Goal: Transaction & Acquisition: Purchase product/service

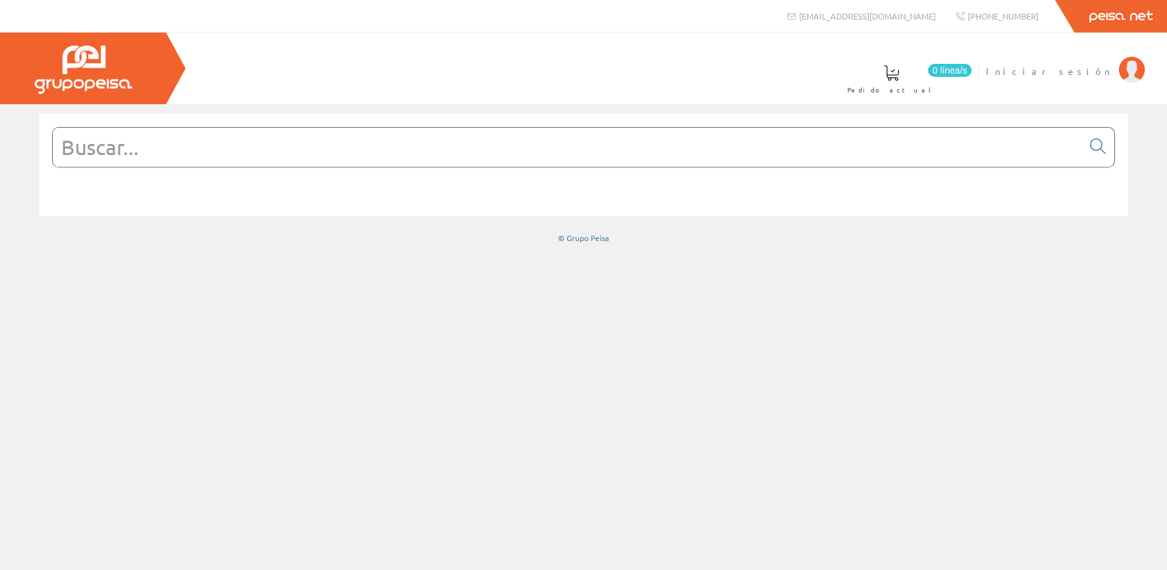
click at [1103, 77] on span "Iniciar sesión" at bounding box center [1049, 70] width 126 height 13
click at [653, 154] on input "text" at bounding box center [568, 147] width 1030 height 39
type input "50441"
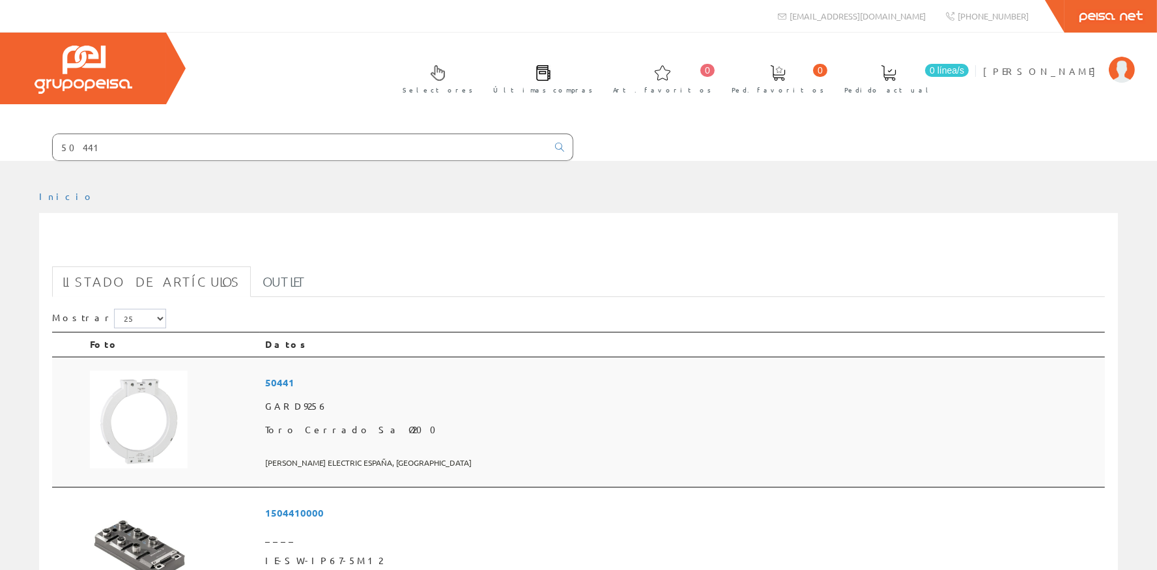
click at [408, 387] on span "50441" at bounding box center [682, 383] width 834 height 24
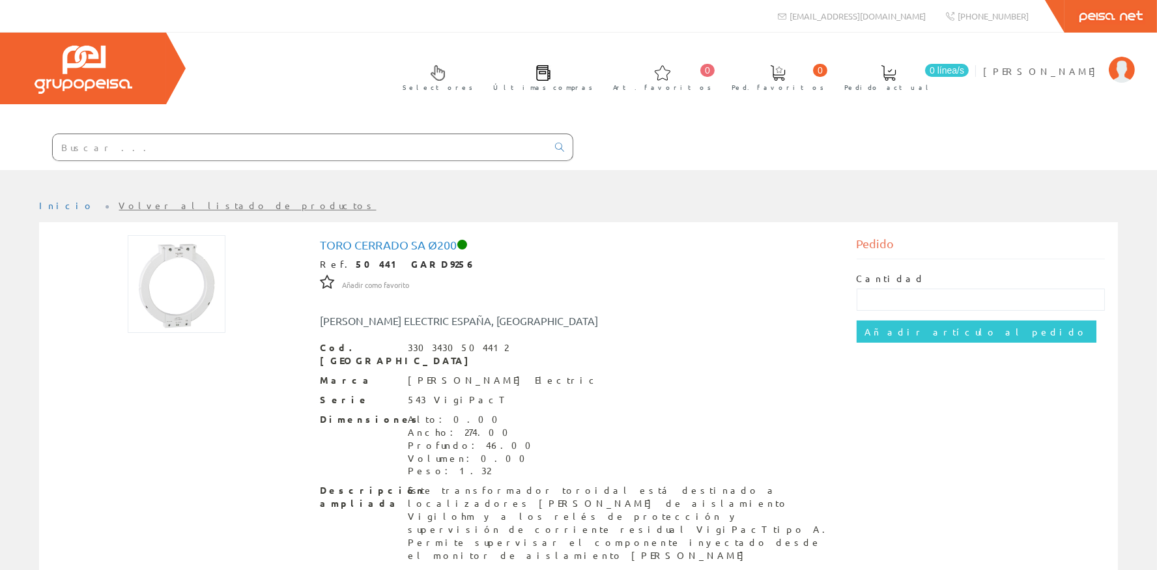
click at [139, 150] on input "text" at bounding box center [300, 147] width 494 height 26
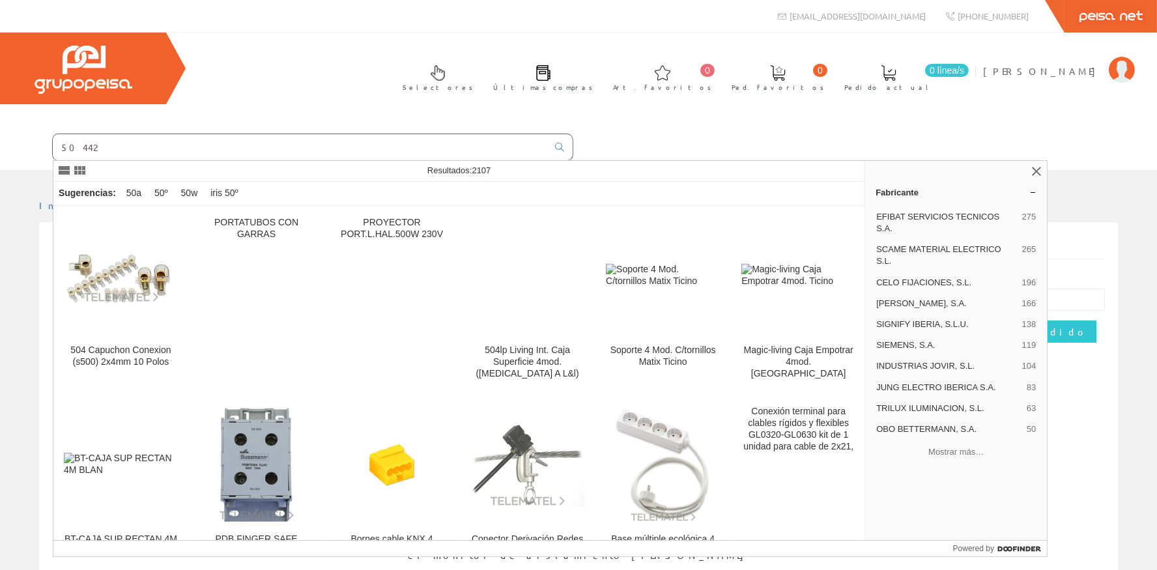
type input "50442"
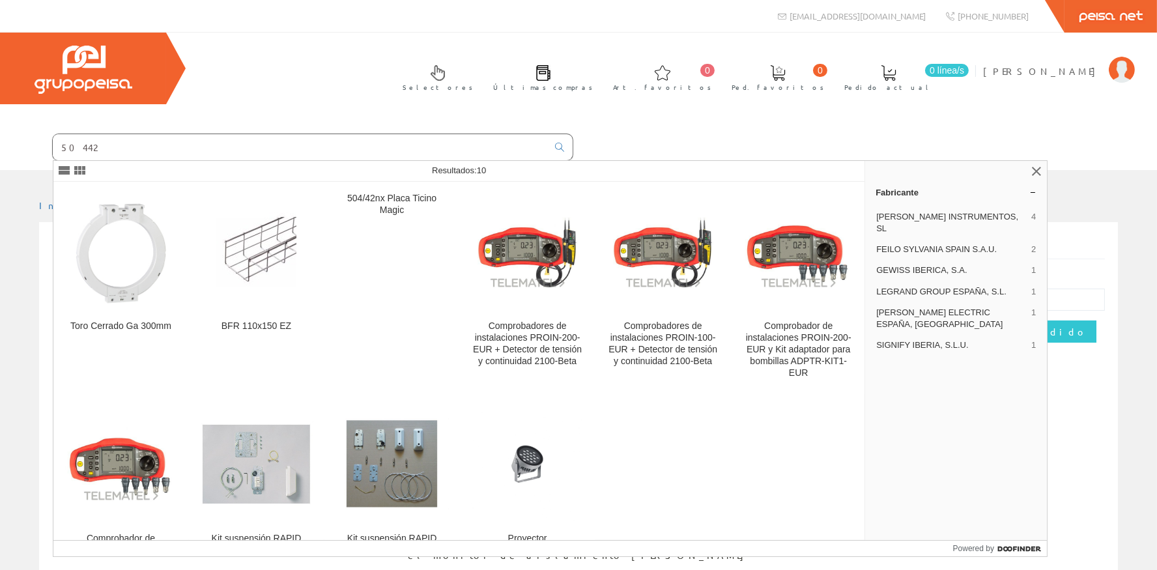
click at [107, 144] on input "50442" at bounding box center [300, 147] width 494 height 26
drag, startPoint x: 107, startPoint y: 144, endPoint x: 0, endPoint y: 137, distance: 107.7
click at [53, 137] on input "50442" at bounding box center [300, 147] width 494 height 26
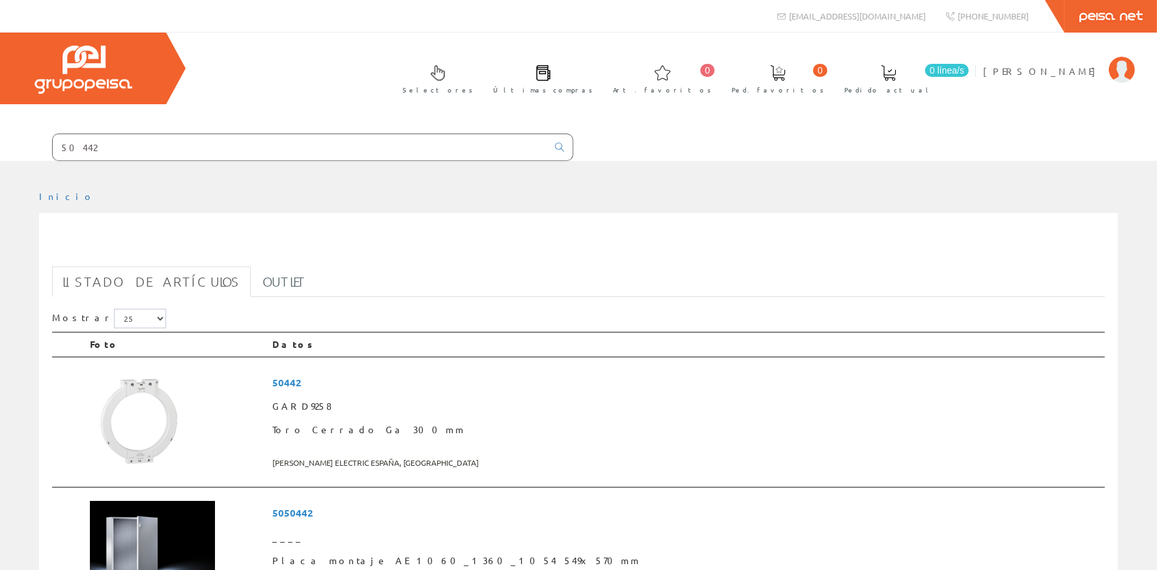
click at [203, 154] on input "50442" at bounding box center [300, 147] width 494 height 26
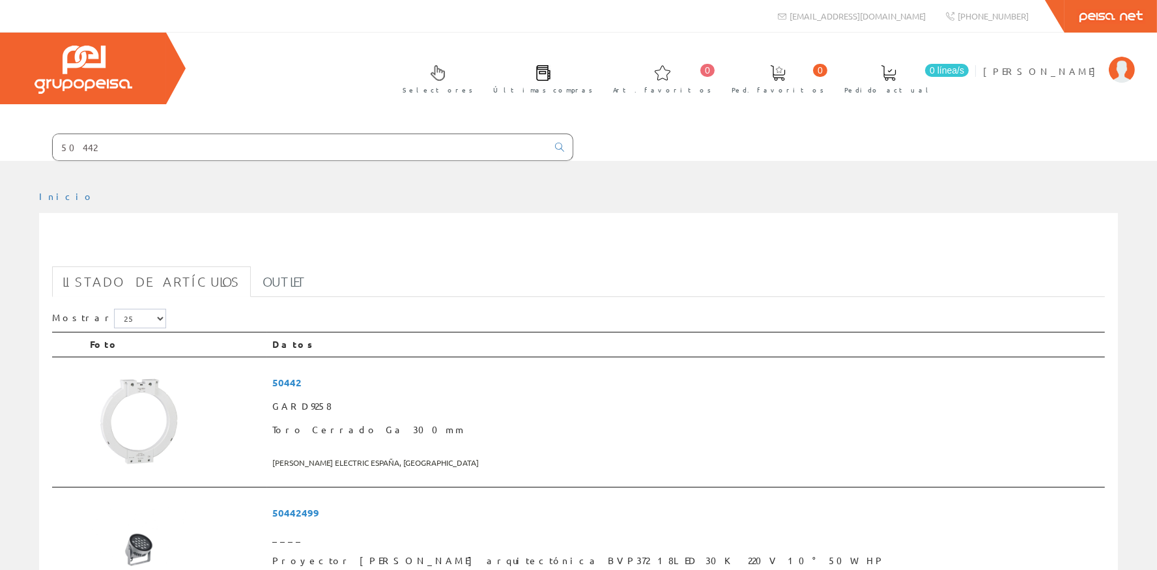
drag, startPoint x: 92, startPoint y: 149, endPoint x: 48, endPoint y: 152, distance: 45.1
click at [53, 154] on input "50442" at bounding box center [300, 147] width 494 height 26
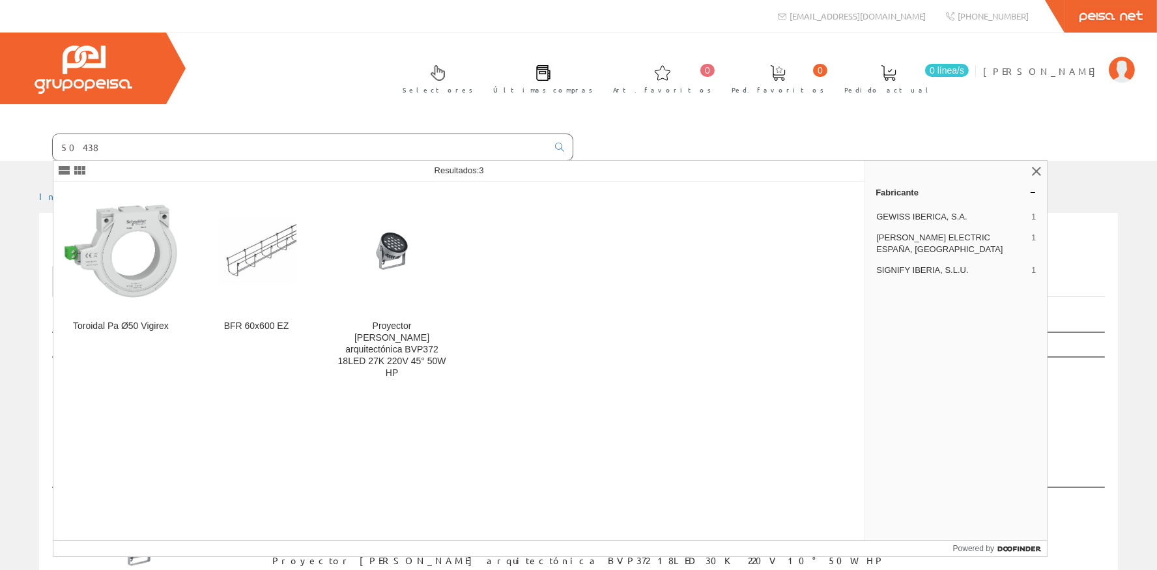
type input "50438"
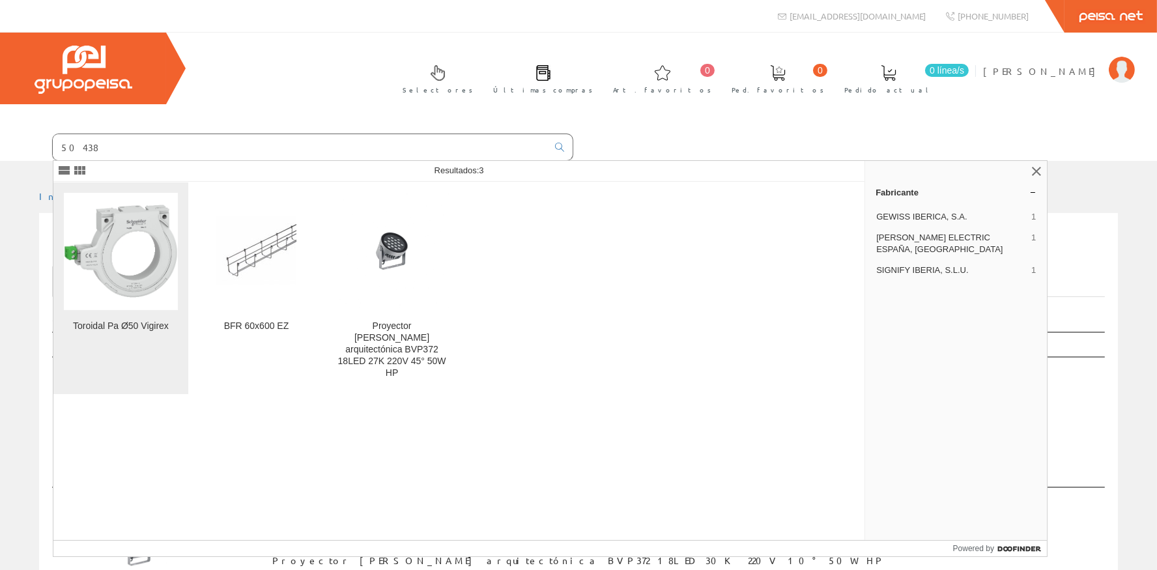
click at [112, 227] on img at bounding box center [121, 251] width 114 height 114
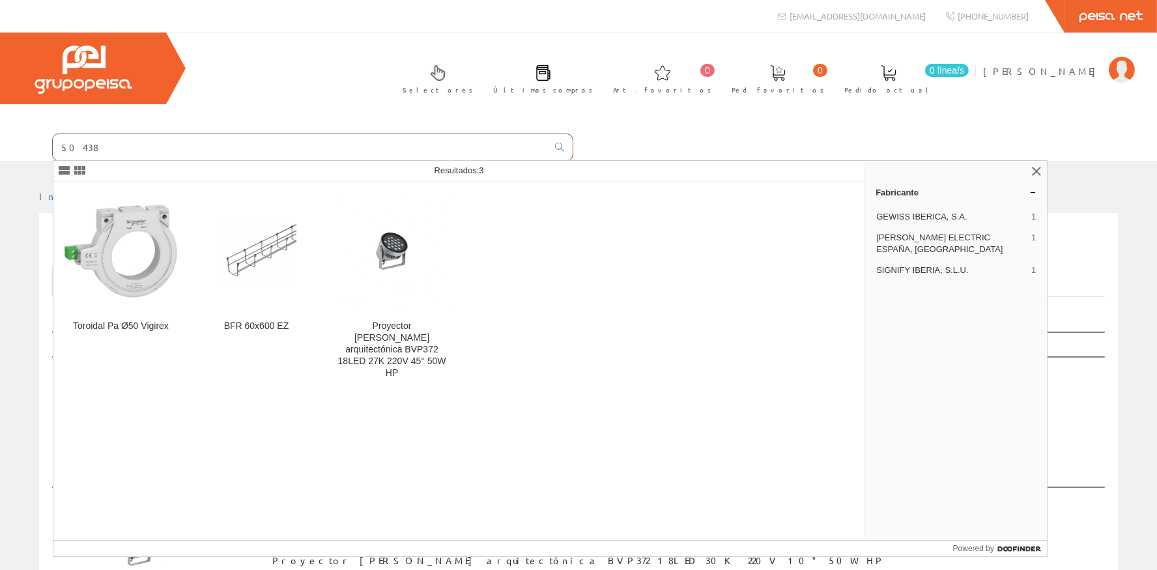
click at [124, 150] on input "50438" at bounding box center [300, 147] width 494 height 26
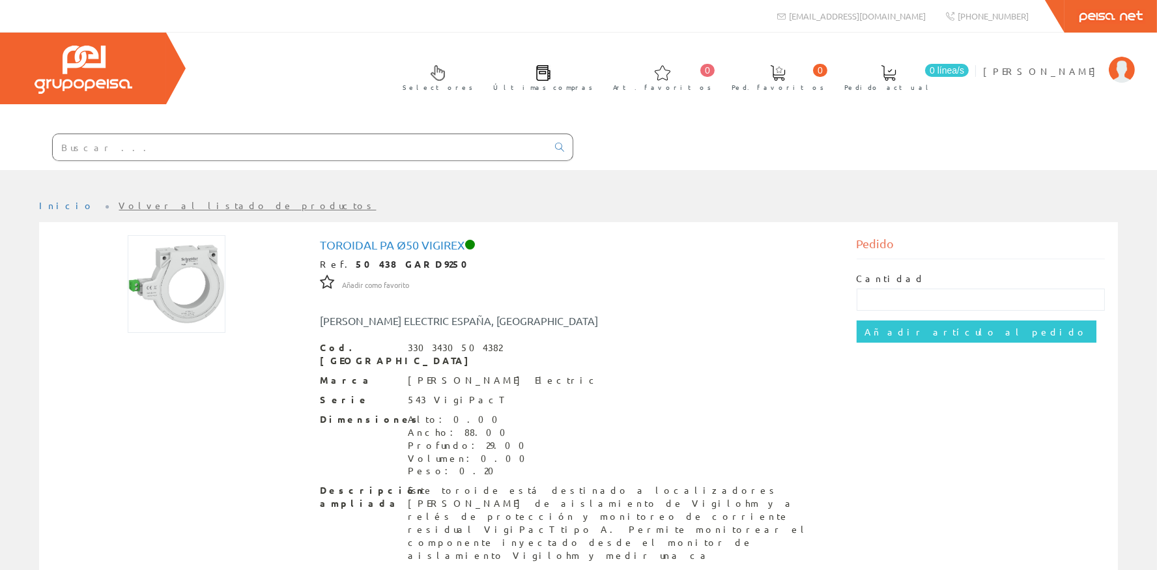
click at [161, 152] on input "text" at bounding box center [300, 147] width 494 height 26
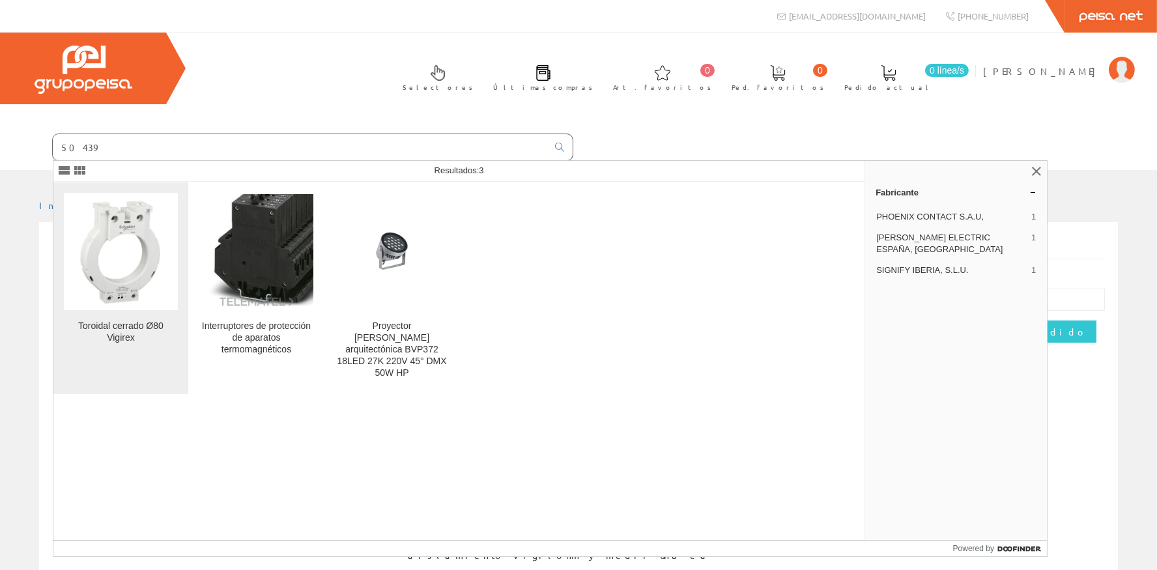
type input "50439"
click at [160, 245] on img at bounding box center [121, 251] width 114 height 114
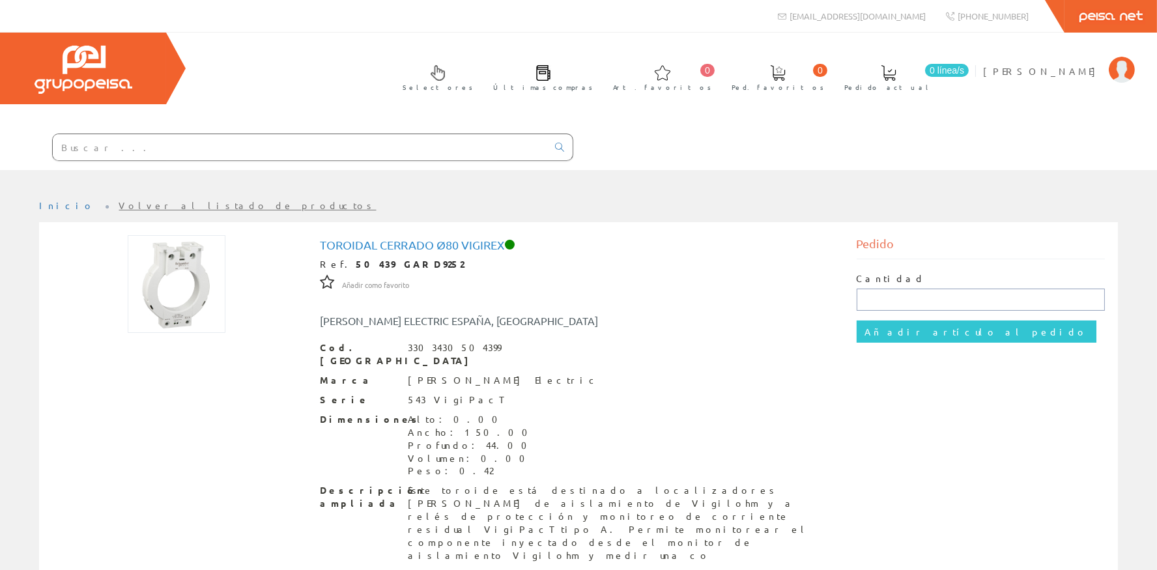
click at [909, 303] on input "text" at bounding box center [980, 300] width 249 height 22
type input "1"
click at [907, 322] on input "Añadir artículo al pedido" at bounding box center [976, 331] width 240 height 22
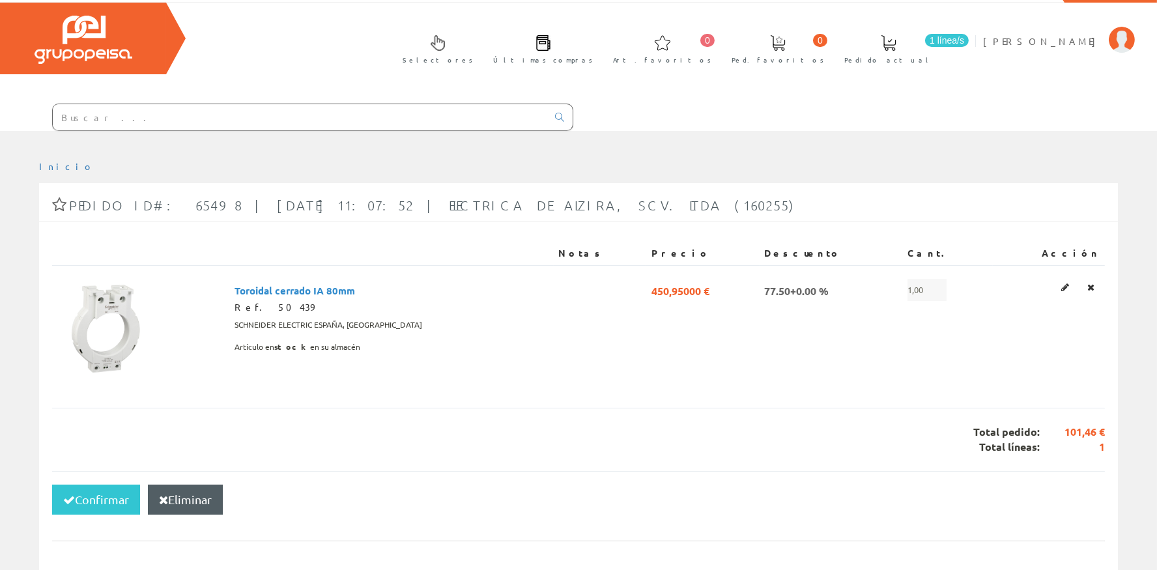
scroll to position [58, 0]
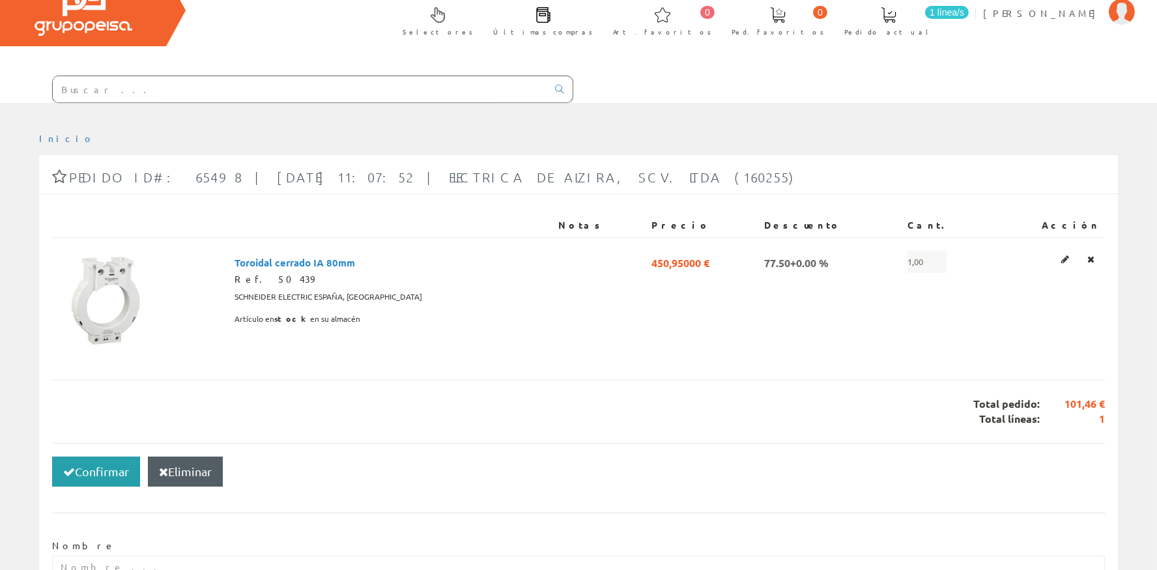
click at [78, 479] on button "Confirmar" at bounding box center [96, 472] width 88 height 30
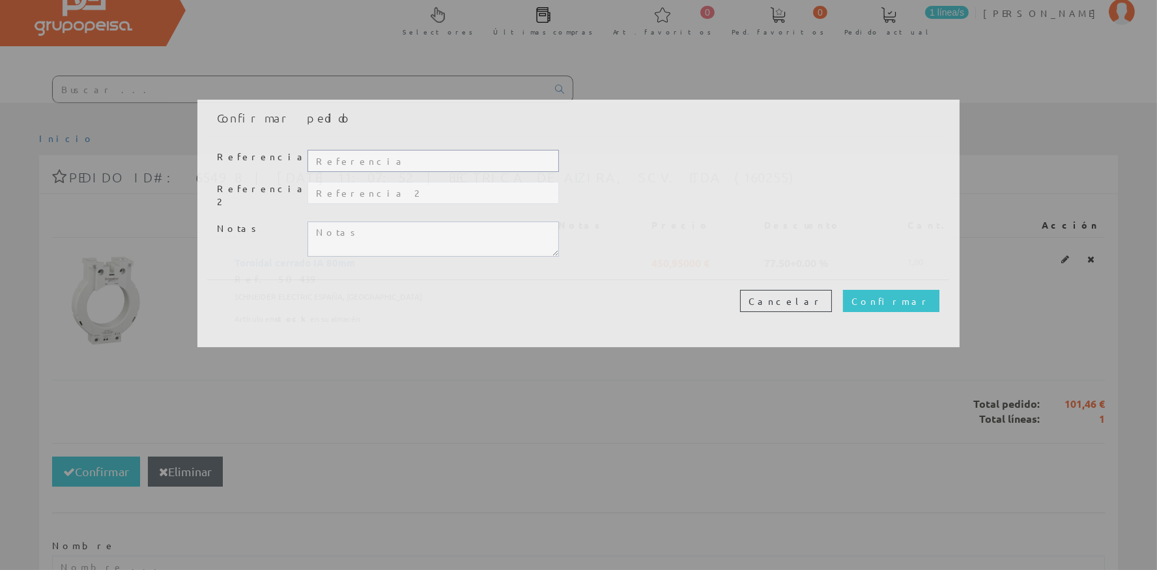
click at [370, 152] on input "text" at bounding box center [432, 161] width 251 height 22
type input "20292"
click at [942, 294] on div "Cancelar Confirmar" at bounding box center [578, 300] width 742 height 42
click at [931, 291] on input "Confirmar" at bounding box center [891, 301] width 96 height 22
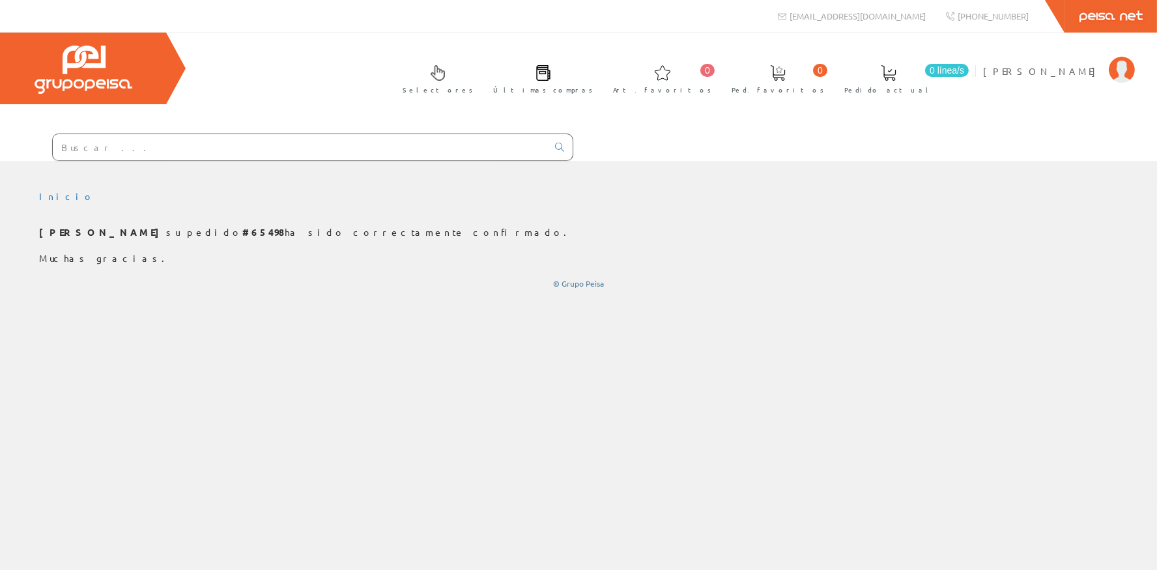
click at [369, 160] on div at bounding box center [312, 147] width 521 height 27
click at [513, 130] on div at bounding box center [286, 143] width 573 height 35
click at [513, 141] on input "text" at bounding box center [300, 147] width 494 height 26
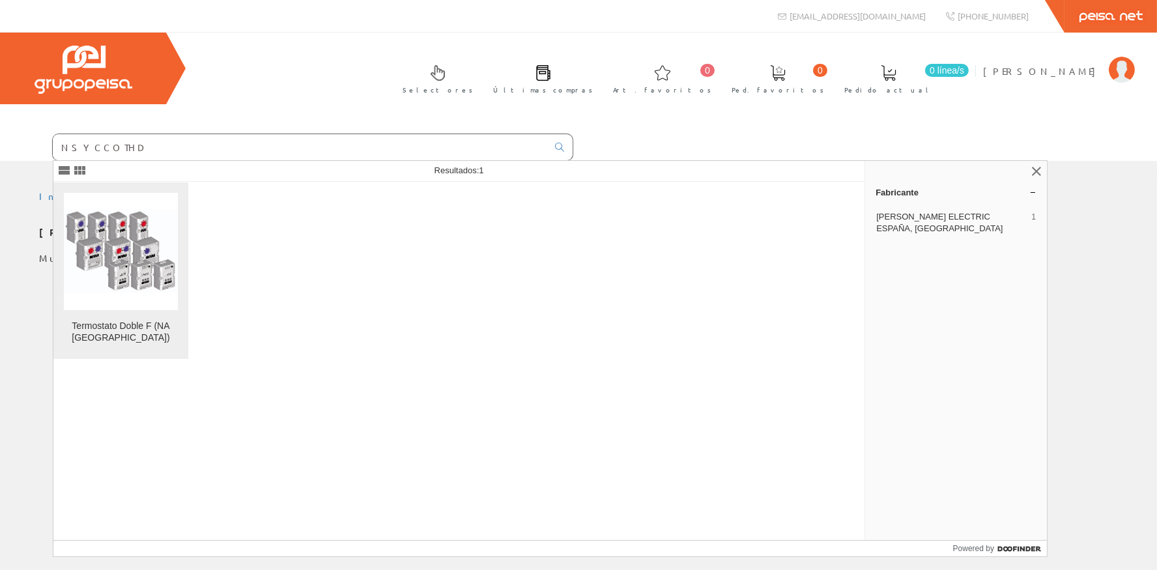
type input "NSYCCOTHD"
click at [101, 243] on img at bounding box center [121, 251] width 114 height 114
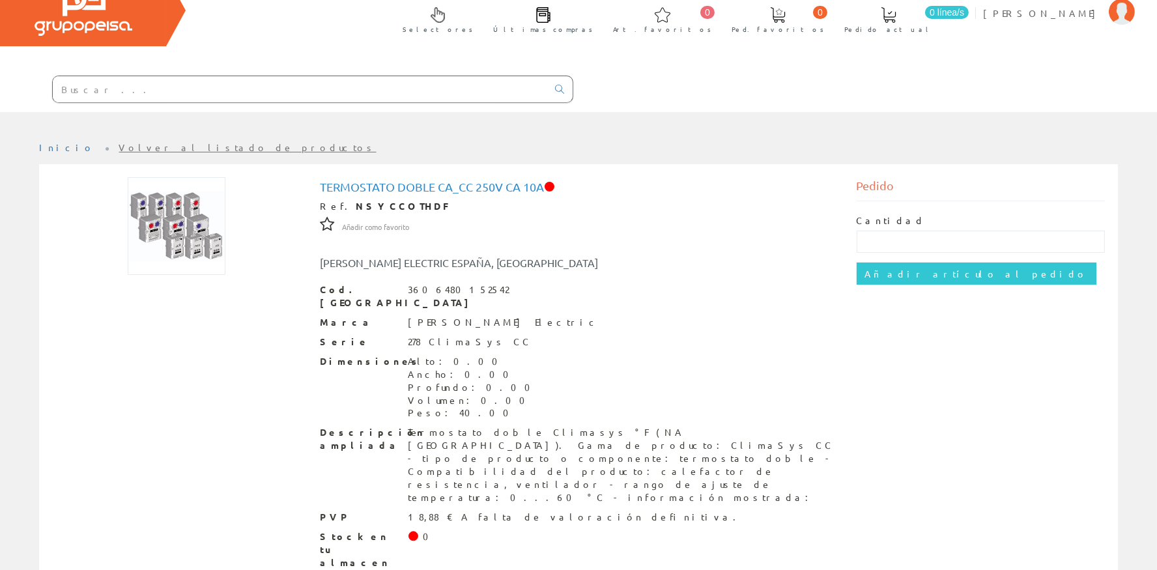
scroll to position [66, 0]
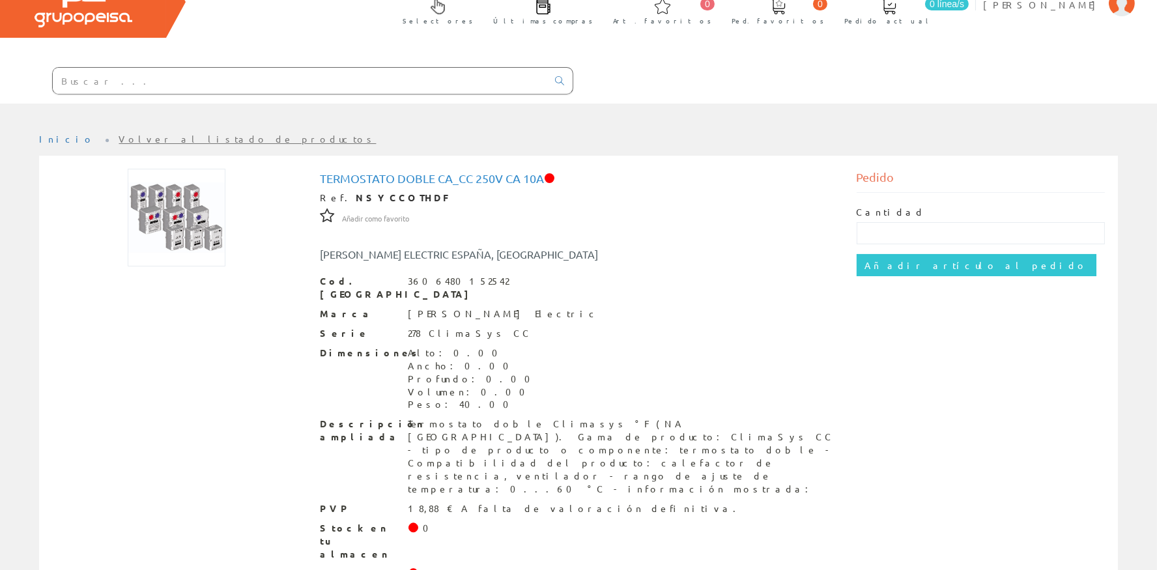
drag, startPoint x: 223, startPoint y: 56, endPoint x: 208, endPoint y: 84, distance: 31.8
click at [225, 56] on div "Selectores Últimas compras 0 0" at bounding box center [578, 34] width 1157 height 137
click at [208, 85] on input "text" at bounding box center [300, 81] width 494 height 26
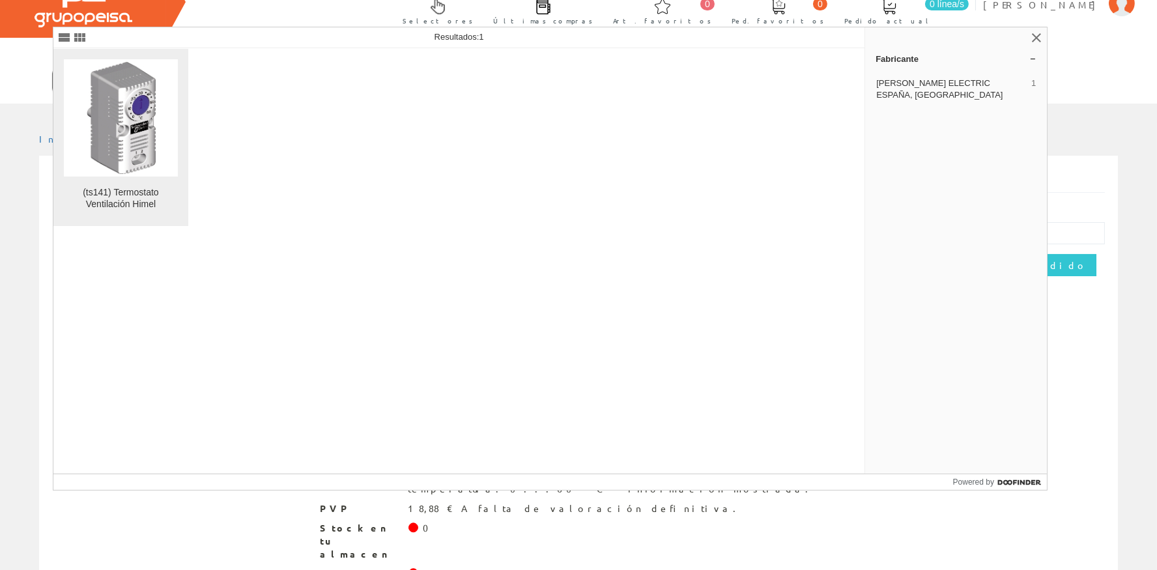
type input "NSYCCOTHO"
click at [108, 131] on img at bounding box center [121, 118] width 114 height 114
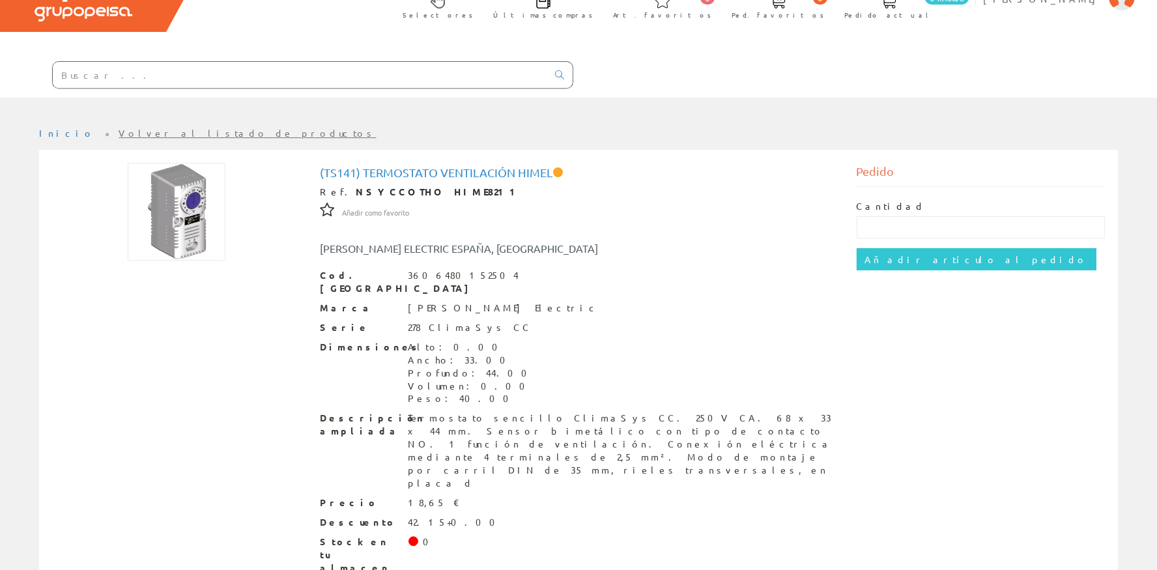
scroll to position [86, 0]
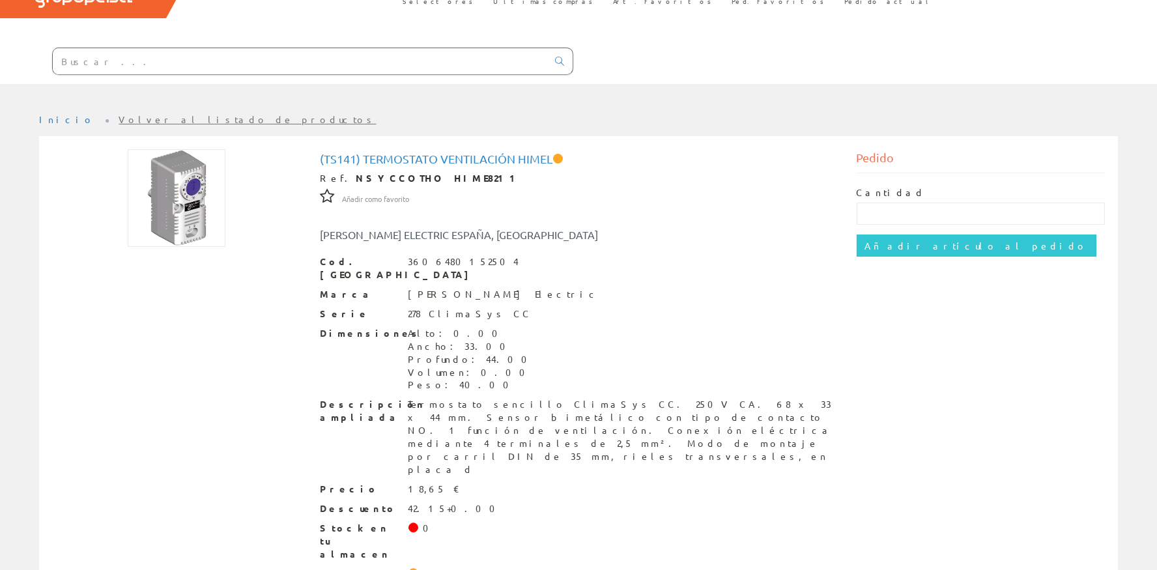
click at [223, 56] on input "text" at bounding box center [300, 61] width 494 height 26
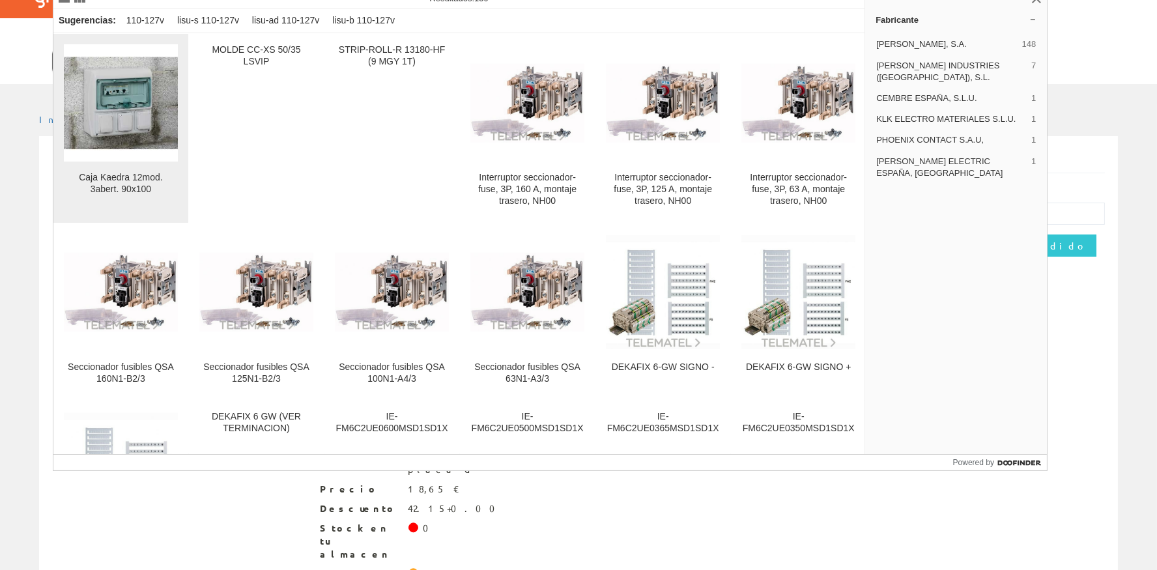
type input "13180"
click at [150, 111] on img at bounding box center [121, 103] width 114 height 114
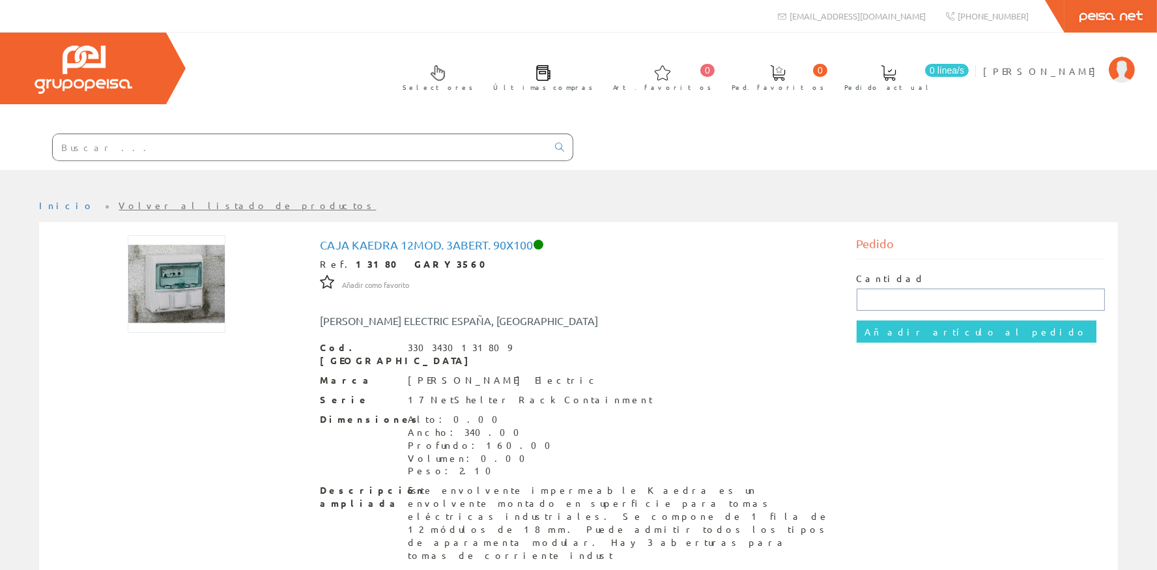
click at [888, 296] on input "text" at bounding box center [980, 300] width 249 height 22
type input "1"
click at [897, 332] on input "Añadir artículo al pedido" at bounding box center [976, 331] width 240 height 22
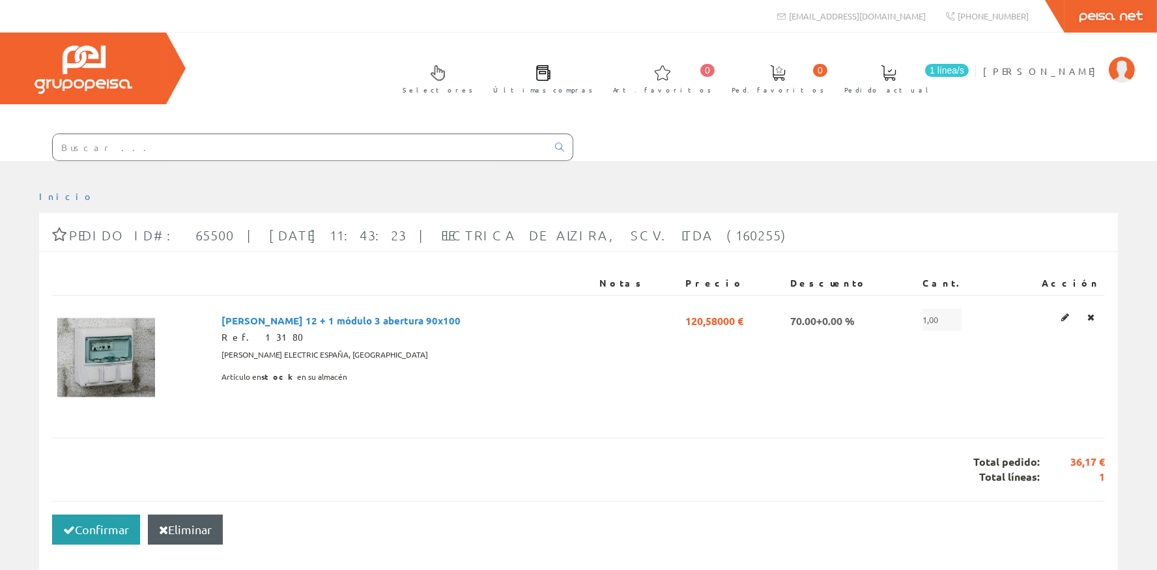
click at [76, 522] on button "Confirmar" at bounding box center [96, 530] width 88 height 30
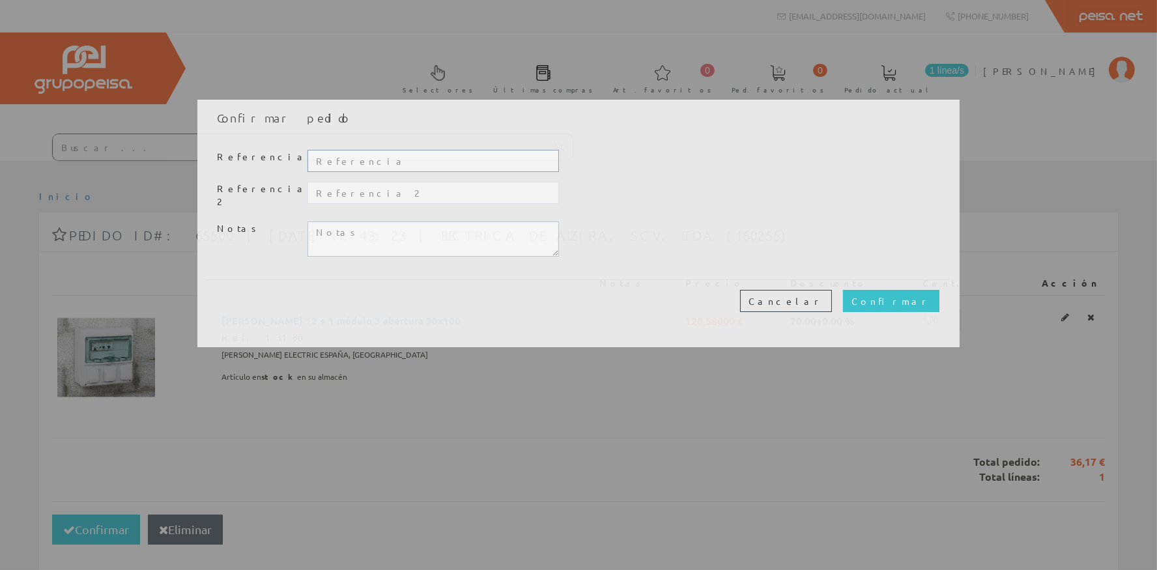
click at [417, 163] on input "text" at bounding box center [432, 161] width 251 height 22
type input "20294"
click at [927, 290] on input "Confirmar" at bounding box center [891, 301] width 96 height 22
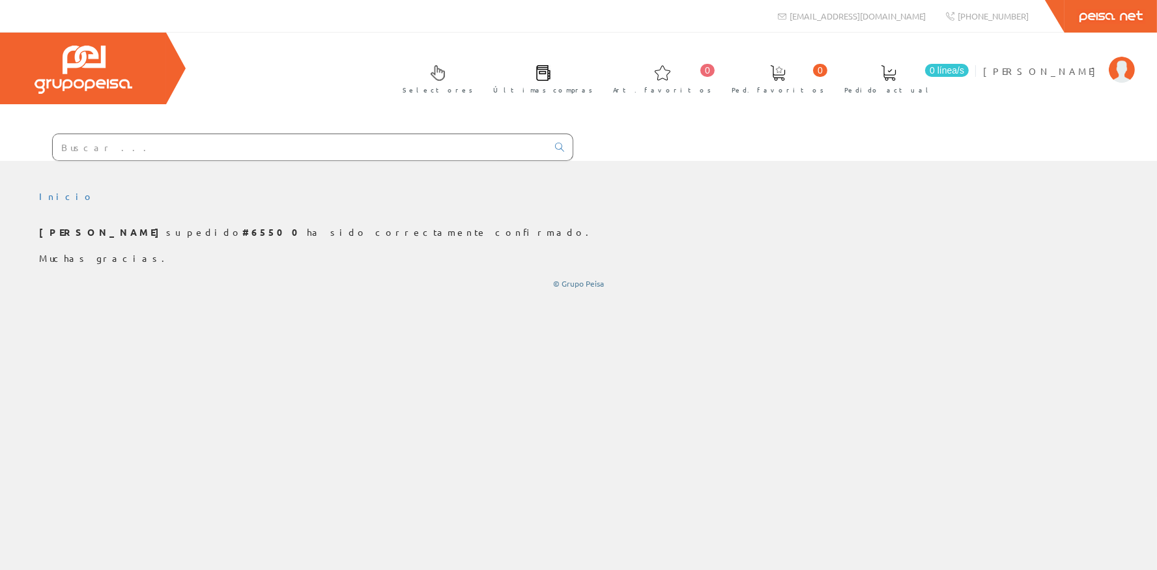
click at [258, 138] on input "text" at bounding box center [300, 147] width 494 height 26
type input "a"
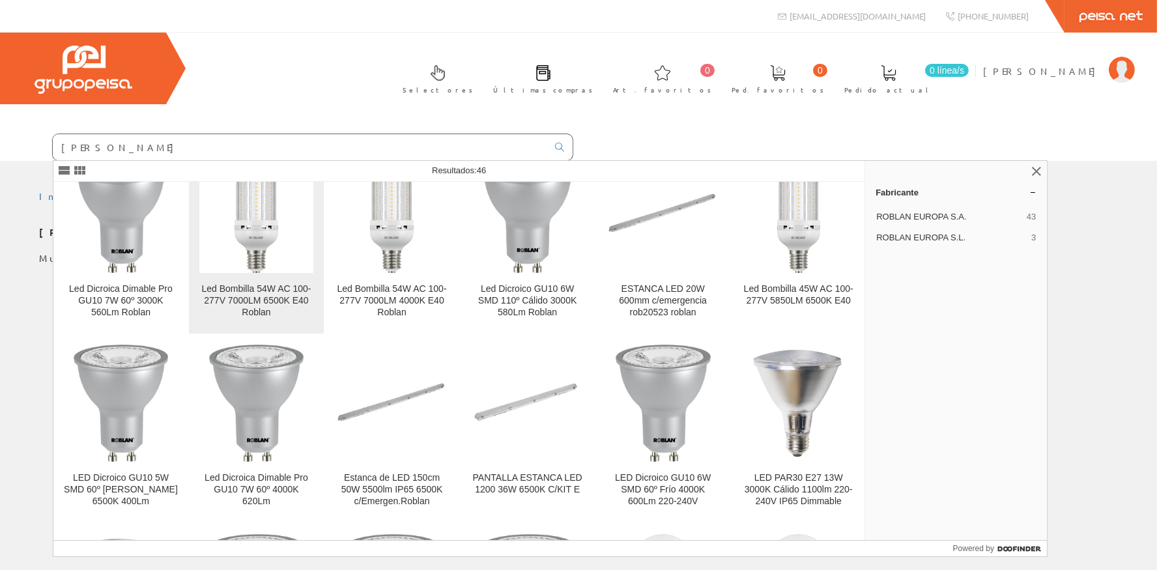
scroll to position [557, 0]
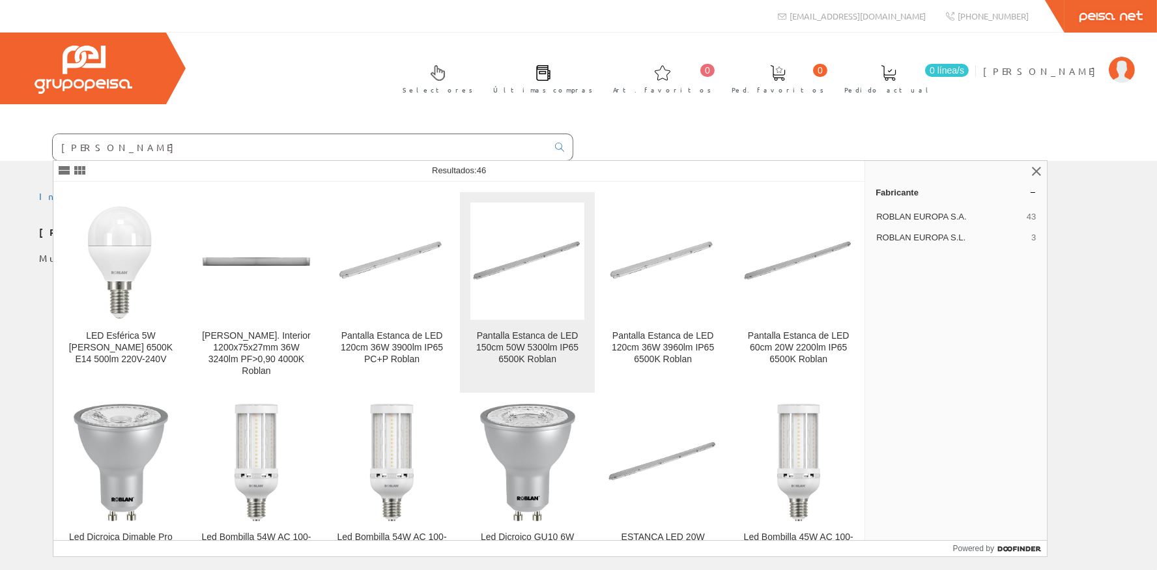
type input "sky roblan"
click at [554, 272] on img at bounding box center [527, 261] width 114 height 49
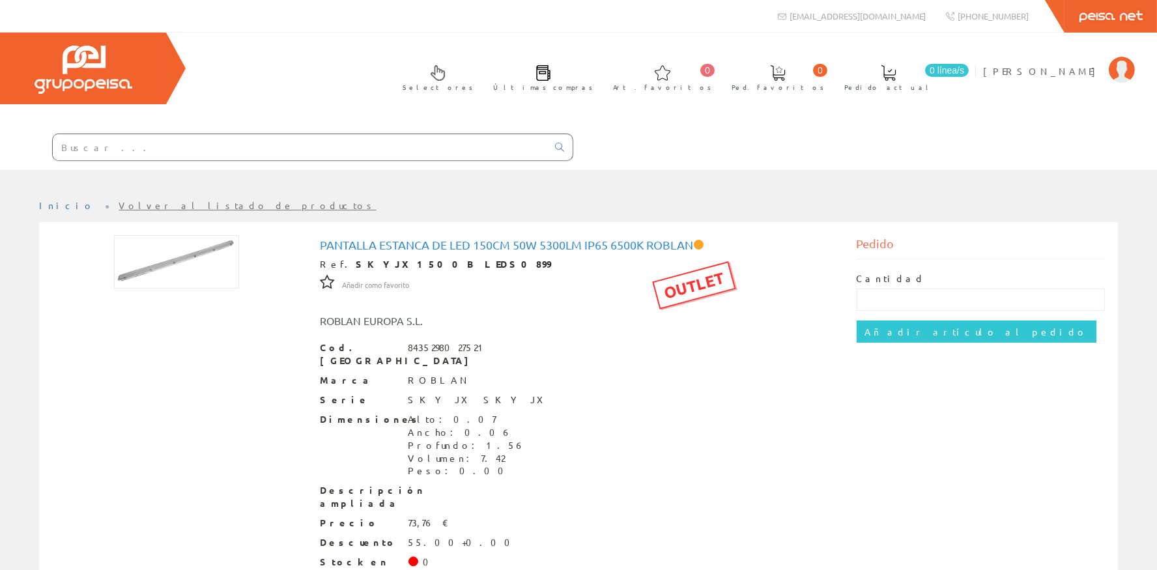
click at [351, 139] on input "text" at bounding box center [300, 147] width 494 height 26
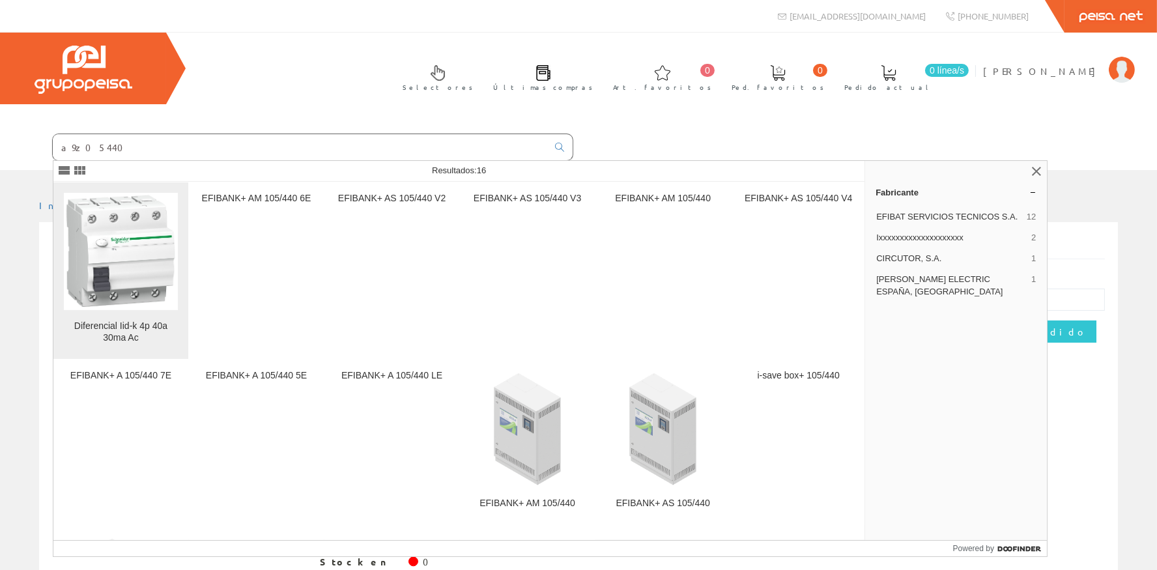
type input "a9z05440"
click at [123, 264] on img at bounding box center [121, 251] width 114 height 114
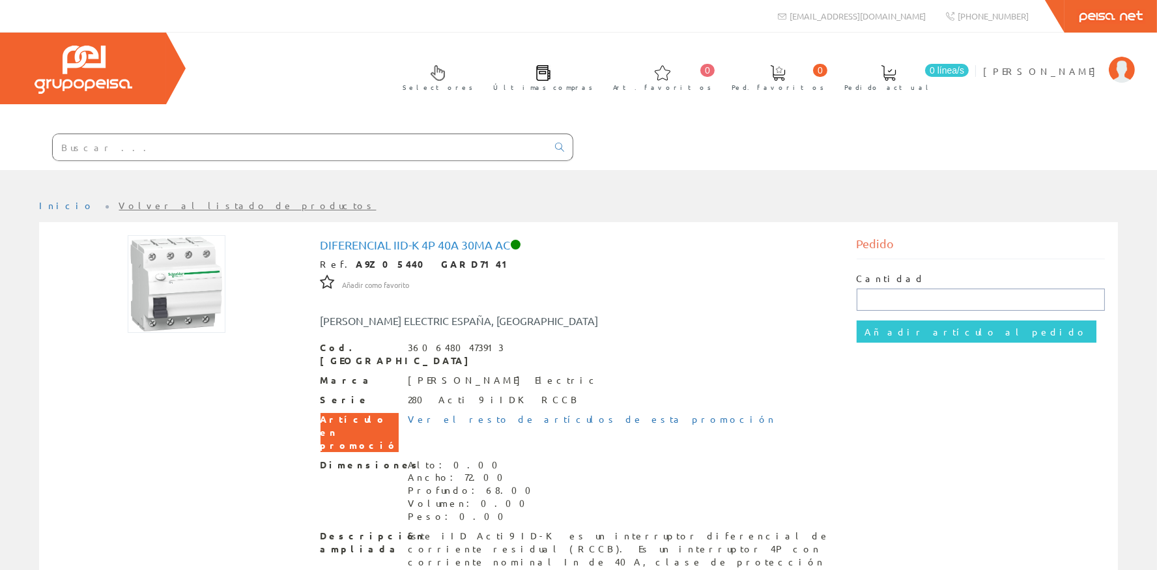
drag, startPoint x: 871, startPoint y: 296, endPoint x: 885, endPoint y: 297, distance: 13.7
click at [871, 296] on input "text" at bounding box center [980, 300] width 249 height 22
type input "3"
click at [933, 335] on input "Añadir artículo al pedido" at bounding box center [976, 331] width 240 height 22
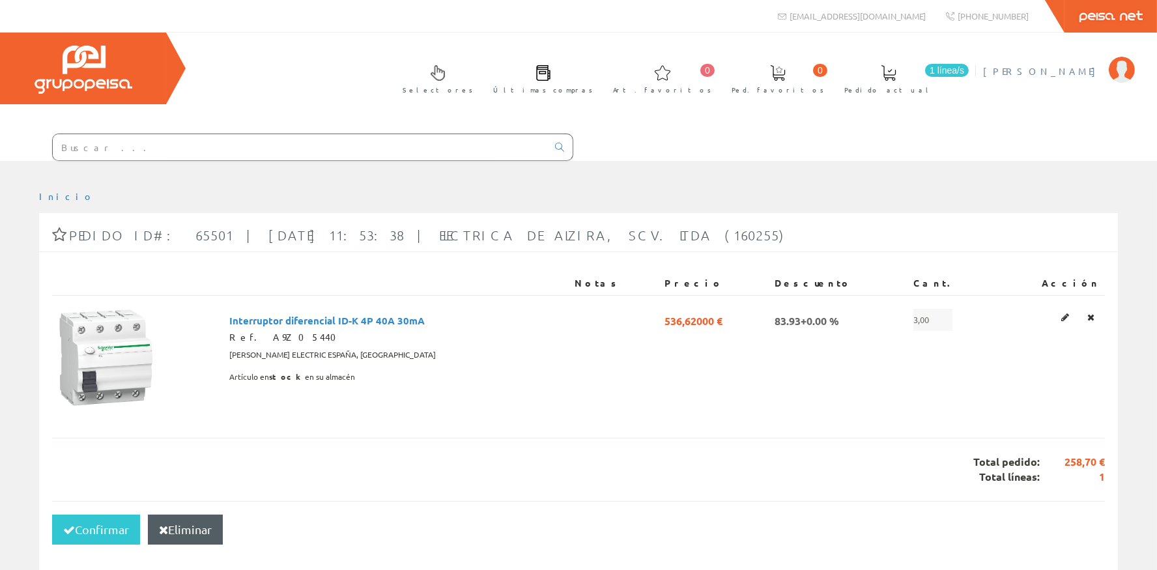
click at [1056, 71] on span "[PERSON_NAME]" at bounding box center [1042, 70] width 119 height 13
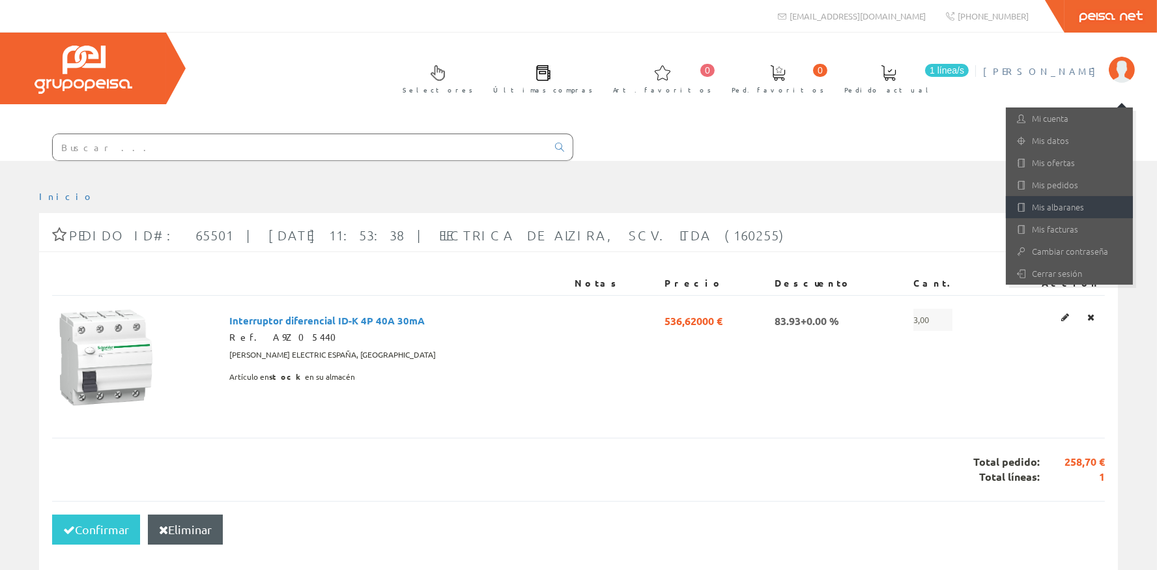
click at [1095, 214] on link "Mis albaranes" at bounding box center [1069, 207] width 127 height 22
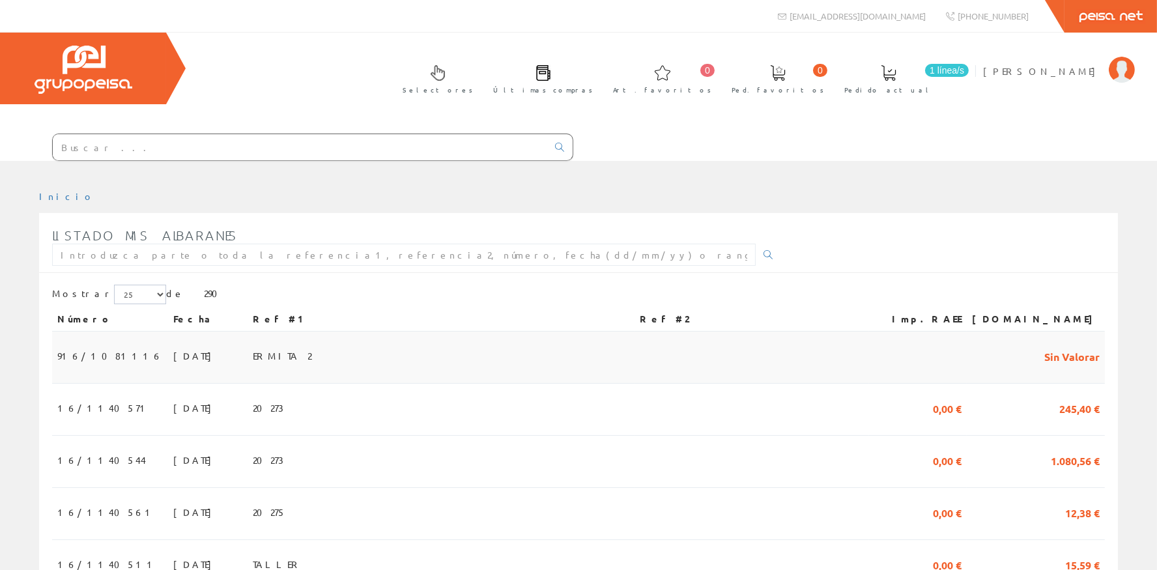
click at [291, 359] on span "ERMITA 2" at bounding box center [282, 356] width 59 height 22
